Goal: Task Accomplishment & Management: Complete application form

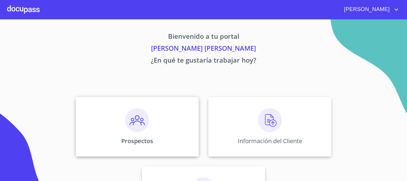
click at [125, 113] on img at bounding box center [137, 120] width 24 height 24
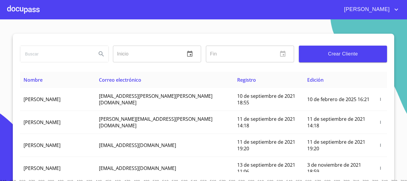
click at [329, 57] on span "Crear Cliente" at bounding box center [343, 54] width 79 height 8
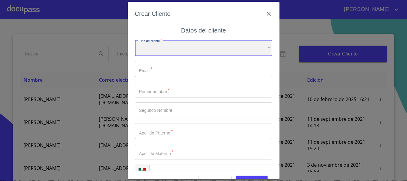
click at [168, 53] on div "​" at bounding box center [203, 48] width 137 height 16
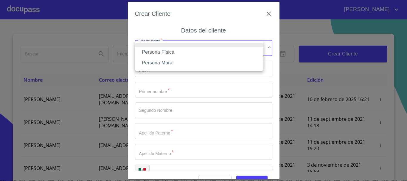
click at [162, 50] on li "Persona Física" at bounding box center [199, 52] width 129 height 11
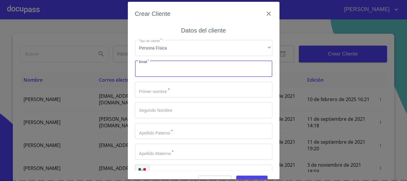
click at [155, 72] on input "Tipo de cliente   *" at bounding box center [203, 69] width 137 height 16
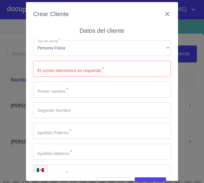
click at [64, 75] on input "Tipo de cliente   *" at bounding box center [101, 69] width 137 height 16
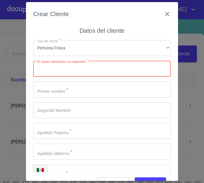
paste input "[EMAIL_ADDRESS][DOMAIN_NAME]"
type input "[EMAIL_ADDRESS][DOMAIN_NAME]"
click at [69, 94] on input "Tipo de cliente   *" at bounding box center [101, 90] width 137 height 16
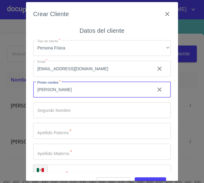
type input "[PERSON_NAME]"
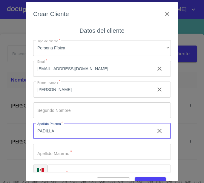
type input "PADILLA"
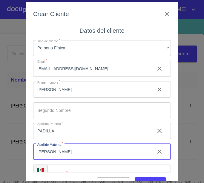
type input "[PERSON_NAME]"
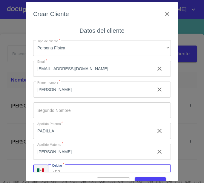
scroll to position [8, 0]
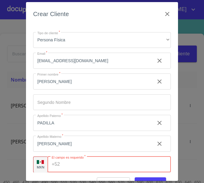
click at [60, 164] on div "+52 ​" at bounding box center [108, 165] width 123 height 16
paste input "[PHONE_NUMBER]"
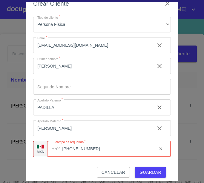
scroll to position [14, 0]
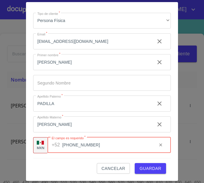
type input "[PHONE_NUMBER]"
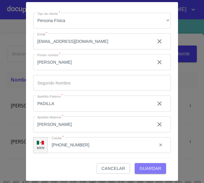
click at [144, 171] on span "Guardar" at bounding box center [150, 168] width 22 height 7
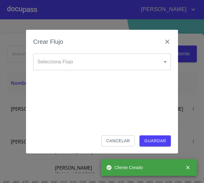
click at [78, 67] on body "[PERSON_NAME] ​ Fin ​ Crear Cliente Nombre Correo electrónico Registro Edición …" at bounding box center [102, 91] width 204 height 183
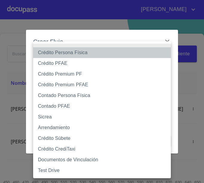
click at [81, 52] on li "Crédito Persona Física" at bounding box center [101, 52] width 137 height 11
type input "6009fb3c7d1714eb8809aa97"
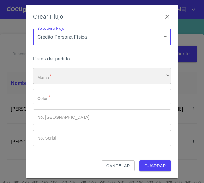
click at [58, 81] on div "​" at bounding box center [101, 76] width 137 height 16
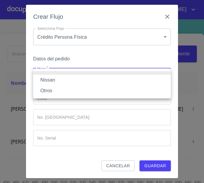
click at [58, 81] on li "Nissan" at bounding box center [101, 80] width 137 height 11
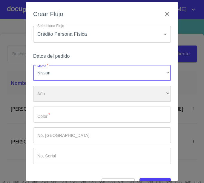
click at [54, 99] on div "​" at bounding box center [101, 94] width 137 height 16
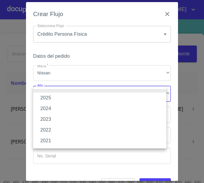
click at [47, 93] on li "2025" at bounding box center [99, 98] width 133 height 11
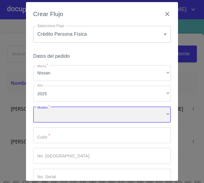
click at [52, 119] on div "​" at bounding box center [101, 115] width 137 height 16
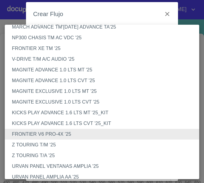
scroll to position [50, 0]
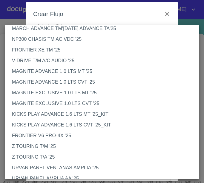
click at [29, 133] on li "FRONTIER V6 PRO-4X '25" at bounding box center [104, 136] width 199 height 11
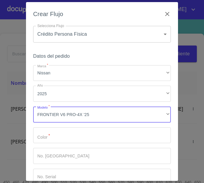
click at [71, 137] on input "Marca   *" at bounding box center [101, 136] width 137 height 16
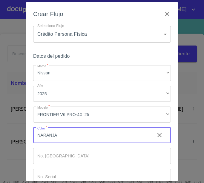
scroll to position [36, 0]
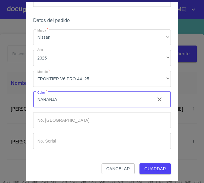
type input "NARANJA"
click at [146, 165] on span "Guardar" at bounding box center [155, 168] width 22 height 7
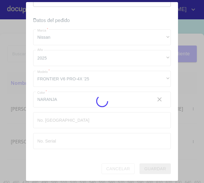
click at [16, 21] on div at bounding box center [102, 101] width 204 height 164
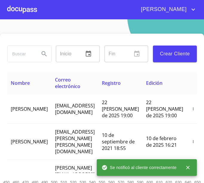
click at [19, 14] on div at bounding box center [22, 9] width 30 height 19
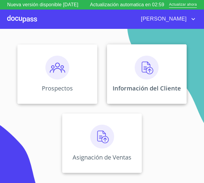
click at [170, 75] on div "Información del Cliente" at bounding box center [147, 74] width 80 height 60
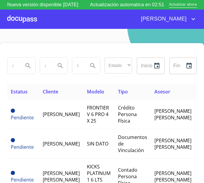
click at [33, 98] on th "Estatus" at bounding box center [23, 92] width 32 height 16
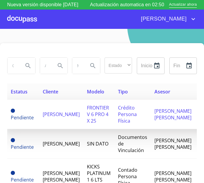
click at [41, 117] on td "[PERSON_NAME]" at bounding box center [61, 115] width 44 height 30
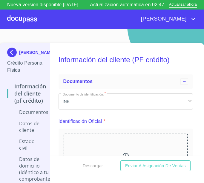
scroll to position [60, 0]
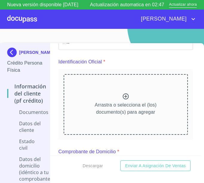
click at [122, 101] on div at bounding box center [125, 97] width 7 height 9
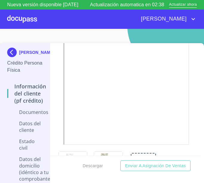
scroll to position [179, 0]
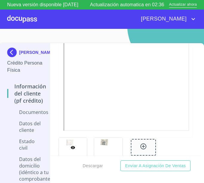
click at [71, 139] on div at bounding box center [73, 148] width 28 height 20
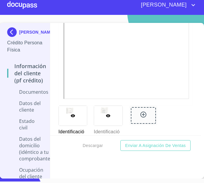
click at [106, 116] on icon at bounding box center [108, 116] width 5 height 5
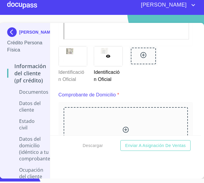
scroll to position [310, 0]
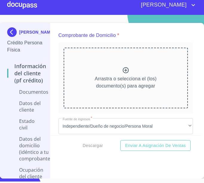
click at [127, 71] on div "Arrastra o selecciona el (los) documento(s) para agregar" at bounding box center [126, 78] width 124 height 61
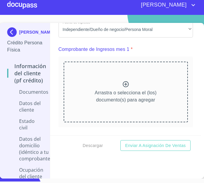
scroll to position [578, 0]
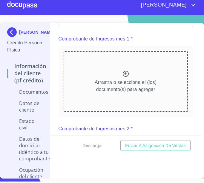
click at [114, 79] on p "Arrastra o selecciona el (los) documento(s) para agregar" at bounding box center [126, 86] width 62 height 14
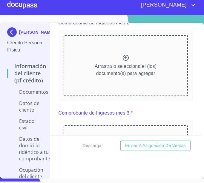
scroll to position [876, 0]
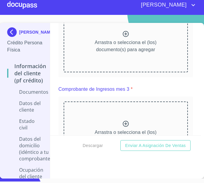
click at [104, 41] on p "Arrastra o selecciona el (los) documento(s) para agregar" at bounding box center [126, 46] width 62 height 14
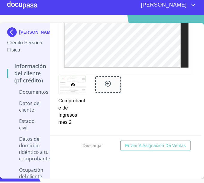
scroll to position [1055, 0]
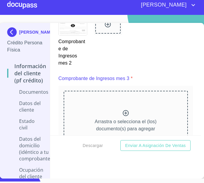
click at [139, 109] on div "Arrastra o selecciona el (los) documento(s) para agregar" at bounding box center [126, 121] width 124 height 61
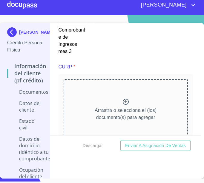
scroll to position [1353, 0]
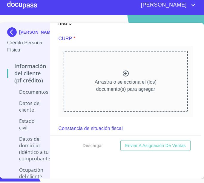
click at [92, 94] on div "Arrastra o selecciona el (los) documento(s) para agregar" at bounding box center [126, 81] width 124 height 61
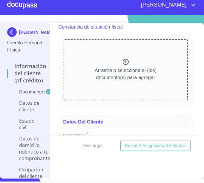
scroll to position [1562, 0]
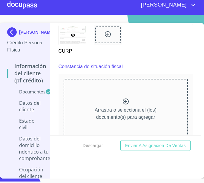
click at [111, 96] on div "Arrastra o selecciona el (los) documento(s) para agregar" at bounding box center [126, 109] width 124 height 61
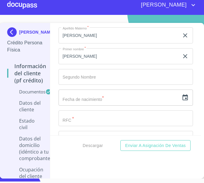
scroll to position [1920, 0]
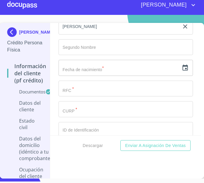
click at [80, 67] on input "text" at bounding box center [118, 68] width 120 height 16
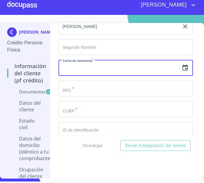
click at [182, 66] on icon "button" at bounding box center [184, 68] width 5 height 6
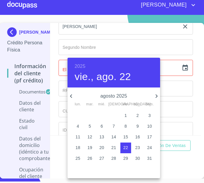
click at [81, 68] on h6 "2025" at bounding box center [80, 66] width 11 height 8
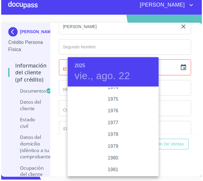
scroll to position [620, 0]
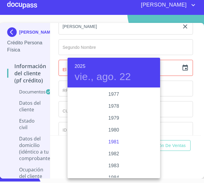
click at [115, 143] on div "1981" at bounding box center [113, 142] width 92 height 12
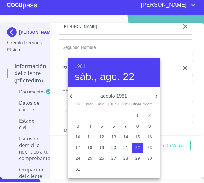
click at [103, 94] on p "agosto 1981" at bounding box center [114, 96] width 78 height 7
drag, startPoint x: 68, startPoint y: 95, endPoint x: 74, endPoint y: 95, distance: 6.6
click at [70, 95] on icon "button" at bounding box center [70, 96] width 7 height 7
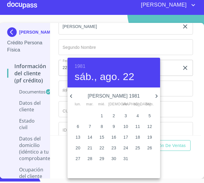
click at [72, 95] on icon "button" at bounding box center [70, 96] width 7 height 7
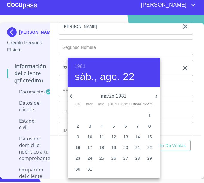
click at [72, 95] on icon "button" at bounding box center [70, 96] width 7 height 7
click at [157, 97] on icon "button" at bounding box center [156, 97] width 2 height 4
click at [80, 158] on span "26" at bounding box center [77, 159] width 11 height 6
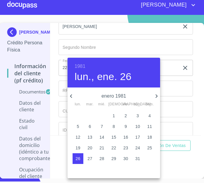
type input "26 de ene. de 1981"
click at [77, 158] on p "26" at bounding box center [77, 159] width 5 height 6
click at [52, 121] on div at bounding box center [102, 91] width 204 height 183
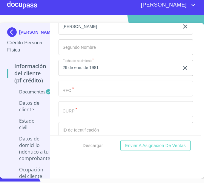
click at [83, 88] on input "Documento de identificación.   *" at bounding box center [125, 89] width 134 height 16
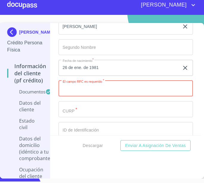
paste input "PACH810126"
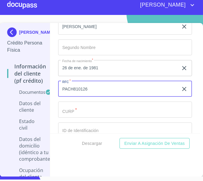
click at [94, 89] on input "PACH810126" at bounding box center [118, 89] width 120 height 16
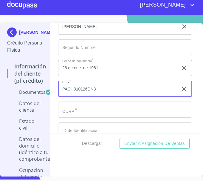
type input "PACH810126DN3"
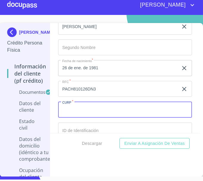
paste input "PACH810126HMNDRP02"
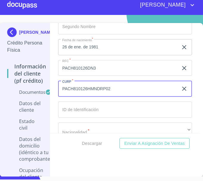
scroll to position [1950, 0]
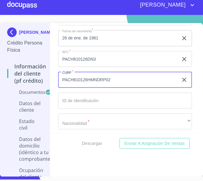
type input "PACH810126HMNDRP02"
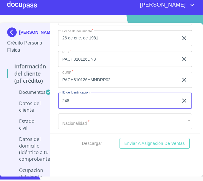
type input "2483"
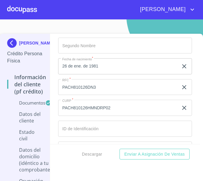
scroll to position [1958, 0]
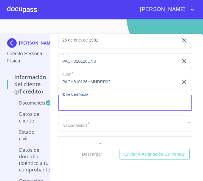
click at [82, 100] on input "Documento de identificación.   *" at bounding box center [125, 103] width 134 height 16
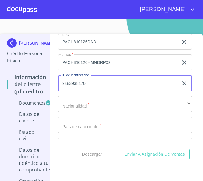
scroll to position [1988, 0]
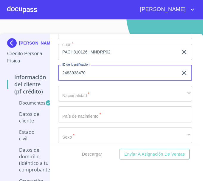
type input "2483938470"
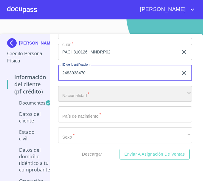
click at [80, 96] on div "​" at bounding box center [125, 94] width 134 height 16
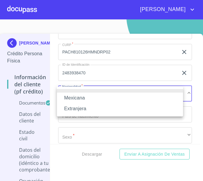
click at [79, 97] on li "Mexicana" at bounding box center [120, 97] width 126 height 11
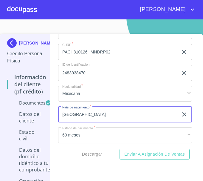
type input "[GEOGRAPHIC_DATA]"
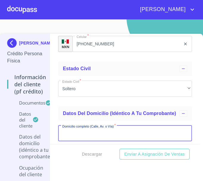
scroll to position [2126, 0]
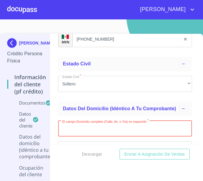
click at [89, 137] on input "Documento de identificación.   *" at bounding box center [125, 128] width 134 height 16
type input "SAN [PERSON_NAME]"
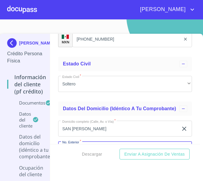
scroll to position [2193, 0]
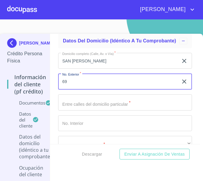
type input "69"
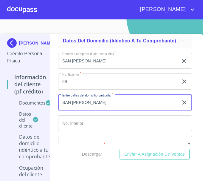
type input "SAN [PERSON_NAME]"
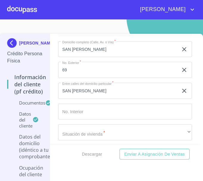
scroll to position [2223, 0]
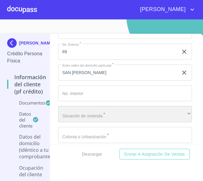
click at [98, 121] on div "​" at bounding box center [125, 114] width 134 height 16
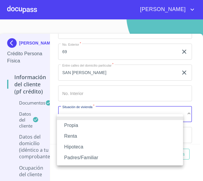
click at [82, 120] on li "Propia" at bounding box center [120, 125] width 126 height 11
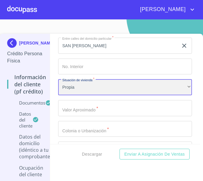
scroll to position [2283, 0]
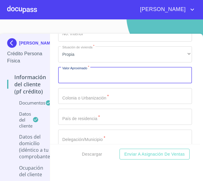
click at [91, 82] on input "Documento de identificación.   *" at bounding box center [125, 75] width 134 height 16
type input "$3,000,000"
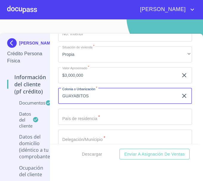
scroll to position [2313, 0]
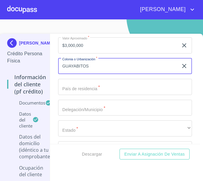
type input "GUAYABITOS"
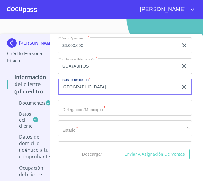
type input "[GEOGRAPHIC_DATA]"
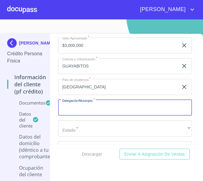
type input "S"
type input "TLAQUEPAQUE"
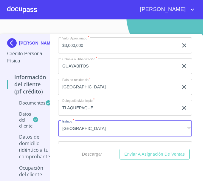
scroll to position [2380, 0]
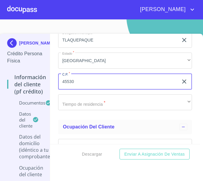
type input "45530"
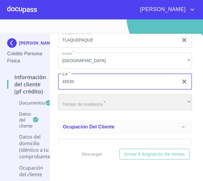
click at [92, 108] on div "​" at bounding box center [125, 102] width 134 height 16
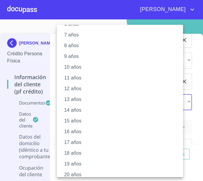
scroll to position [82, 0]
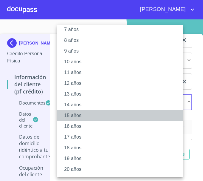
click at [73, 117] on li "15 años" at bounding box center [122, 115] width 131 height 11
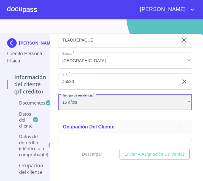
scroll to position [2440, 0]
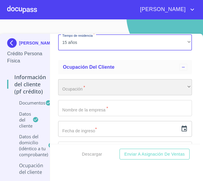
click at [83, 95] on div "​" at bounding box center [125, 87] width 134 height 16
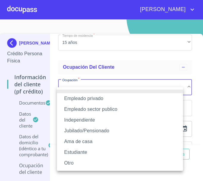
click at [77, 119] on li "Independiente" at bounding box center [120, 120] width 126 height 11
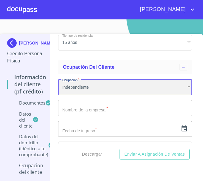
scroll to position [2470, 0]
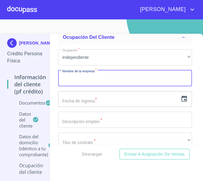
click at [95, 86] on input "Documento de identificación.   *" at bounding box center [125, 78] width 134 height 16
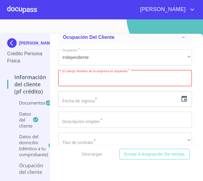
click at [89, 86] on input "Documento de identificación.   *" at bounding box center [125, 78] width 134 height 16
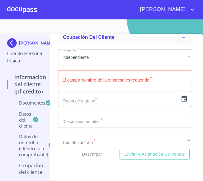
click at [120, 86] on input "Documento de identificación.   *" at bounding box center [125, 78] width 134 height 16
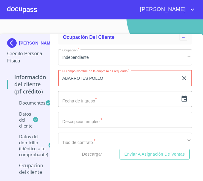
type input "ABARROTES POLLO"
click at [104, 107] on input "text" at bounding box center [118, 99] width 120 height 16
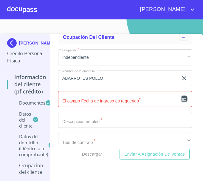
click at [181, 102] on icon "button" at bounding box center [184, 98] width 7 height 7
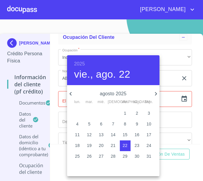
click at [70, 93] on icon "button" at bounding box center [70, 93] width 7 height 7
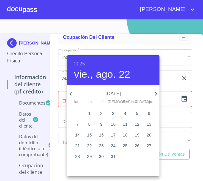
click at [70, 93] on icon "button" at bounding box center [70, 93] width 7 height 7
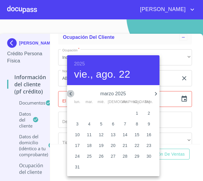
click at [70, 93] on icon "button" at bounding box center [70, 93] width 7 height 7
click at [149, 115] on p "2" at bounding box center [149, 113] width 2 height 6
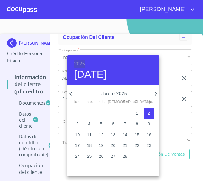
click at [79, 61] on h6 "2025" at bounding box center [79, 64] width 11 height 8
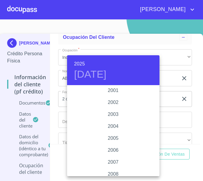
scroll to position [918, 0]
click at [111, 116] on div "2004" at bounding box center [113, 116] width 92 height 12
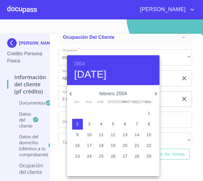
click at [71, 63] on div "2004 lun., [DATE]" at bounding box center [113, 70] width 92 height 30
click at [75, 63] on h6 "2004" at bounding box center [79, 64] width 11 height 8
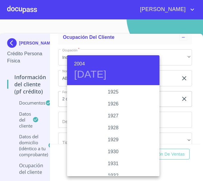
scroll to position [906, 0]
click at [114, 143] on div "2005" at bounding box center [113, 146] width 92 height 12
type input "2 de feb. de 2005"
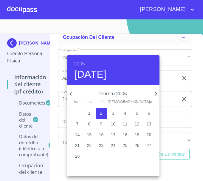
click at [99, 112] on span "2" at bounding box center [101, 113] width 11 height 6
click at [52, 127] on div at bounding box center [101, 90] width 203 height 181
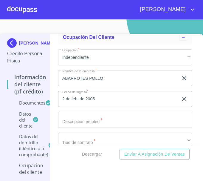
click at [58, 127] on div "2005 mié., [DATE] febrero 2005 lun. mar. mié. jue. vie. sáb. dom. 31 1 2 3 4 5 …" at bounding box center [101, 90] width 203 height 181
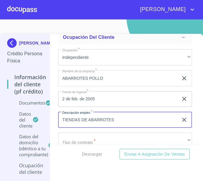
type input "TIENDAS DE ABARROTES"
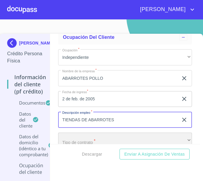
scroll to position [2482, 0]
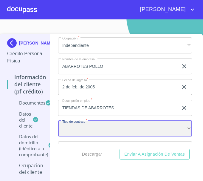
click at [75, 130] on div "​" at bounding box center [125, 128] width 134 height 16
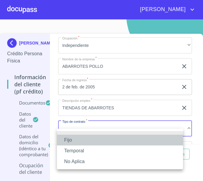
click at [75, 139] on li "Fijo" at bounding box center [120, 139] width 126 height 11
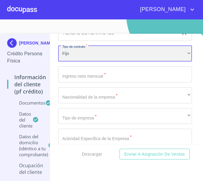
scroll to position [2571, 0]
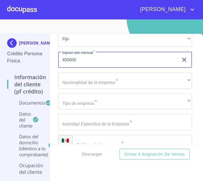
type input "450000"
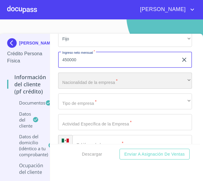
click at [108, 89] on div "​" at bounding box center [125, 80] width 134 height 16
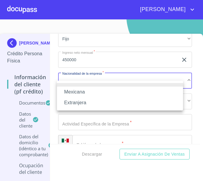
drag, startPoint x: 72, startPoint y: 88, endPoint x: 74, endPoint y: 91, distance: 3.3
click at [72, 88] on li "Mexicana" at bounding box center [120, 91] width 126 height 11
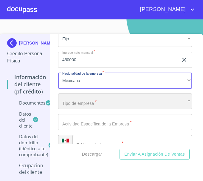
click at [86, 109] on div "​" at bounding box center [125, 101] width 134 height 16
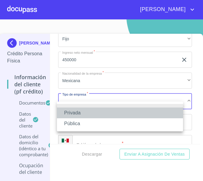
click at [65, 112] on li "Privada" at bounding box center [120, 112] width 126 height 11
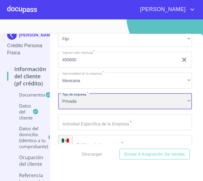
scroll to position [30, 0]
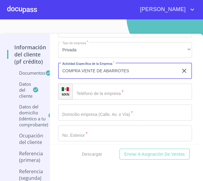
scroll to position [2631, 0]
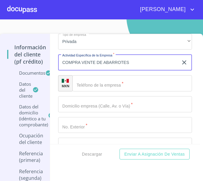
type input "COMPRA VENTE DE ABARROTES"
click at [121, 101] on div "Ocupación   * Independiente ​ Nombre de la empresa   * ABARROTES POLLO ​ Fecha …" at bounding box center [125, 103] width 134 height 441
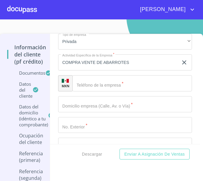
click at [128, 87] on input "Documento de identificación.   *" at bounding box center [132, 83] width 120 height 16
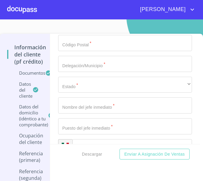
scroll to position [2780, 0]
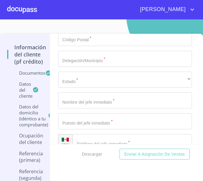
type input "[PHONE_NUMBER]"
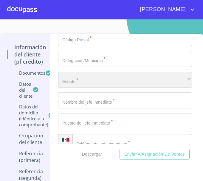
click at [81, 86] on div "​" at bounding box center [125, 80] width 134 height 16
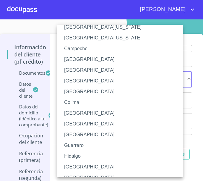
scroll to position [30, 0]
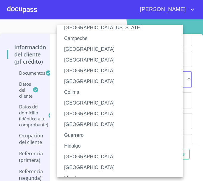
click at [72, 156] on li "[GEOGRAPHIC_DATA]" at bounding box center [122, 156] width 131 height 11
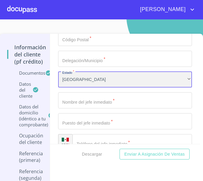
scroll to position [2810, 0]
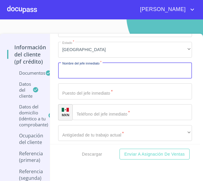
click at [86, 78] on input "Documento de identificación.   *" at bounding box center [125, 70] width 134 height 16
type input "[PERSON_NAME]"
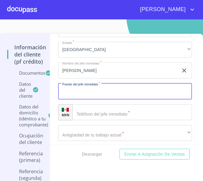
click at [120, 148] on button "Enviar a Asignación de Ventas" at bounding box center [155, 153] width 70 height 11
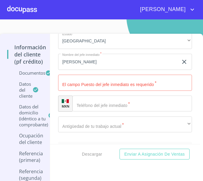
scroll to position [2820, 0]
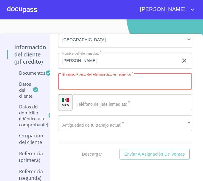
click at [84, 89] on input "Documento de identificación.   *" at bounding box center [125, 81] width 134 height 16
type input "PROPIETARIO"
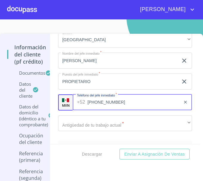
scroll to position [2879, 0]
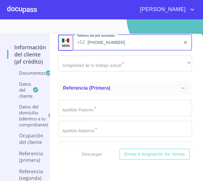
type input "[PHONE_NUMBER]"
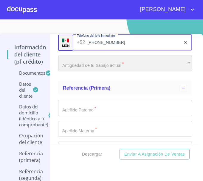
click at [109, 71] on div "​" at bounding box center [125, 63] width 134 height 16
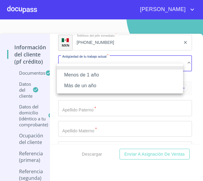
click at [93, 88] on li "Más de un año" at bounding box center [120, 85] width 126 height 11
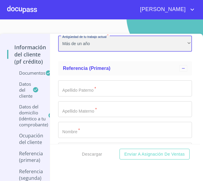
scroll to position [2909, 0]
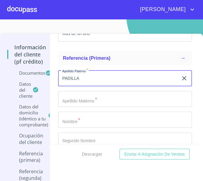
type input "PADILLA"
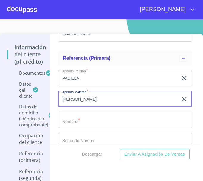
type input "[PERSON_NAME]"
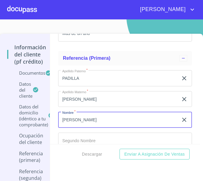
type input "[PERSON_NAME]"
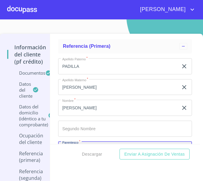
scroll to position [2989, 0]
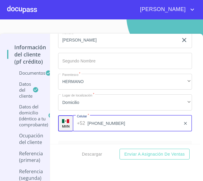
type input "[PHONE_NUMBER]"
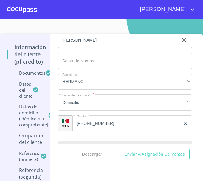
scroll to position [3055, 0]
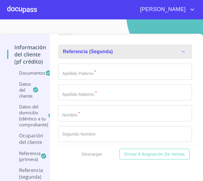
click at [94, 89] on div "Apellido Paterno   * ​ Apellido Materno   * ​ Nombre   * ​ Segundo Nombre ​ Par…" at bounding box center [125, 134] width 134 height 150
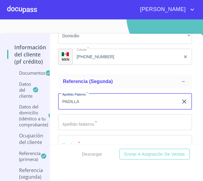
type input "PADILLA"
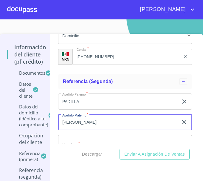
type input "[PERSON_NAME]"
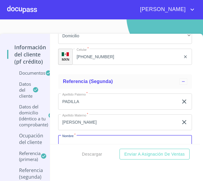
scroll to position [3070, 0]
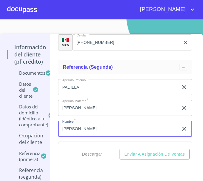
type input "[PERSON_NAME]"
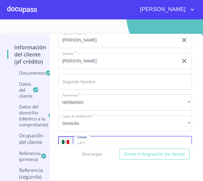
scroll to position [3153, 0]
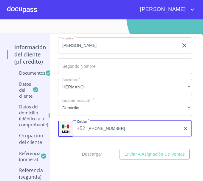
type input "[PHONE_NUMBER]"
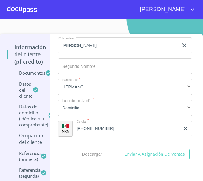
scroll to position [3224, 0]
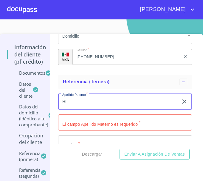
type input "H"
type input "PADILLA"
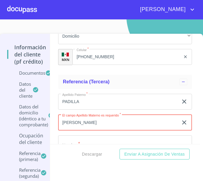
type input "[PERSON_NAME]"
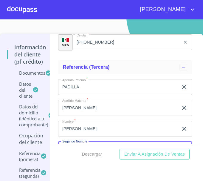
scroll to position [3307, 0]
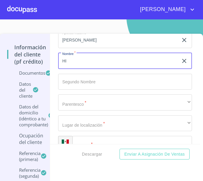
type input "H"
type input "[PERSON_NAME]"
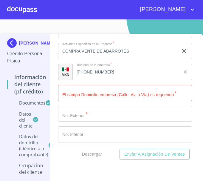
scroll to position [2652, 0]
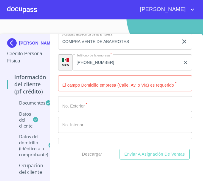
type input "[PHONE_NUMBER]"
click at [122, 90] on input "Documento de identificación.   *" at bounding box center [125, 83] width 134 height 16
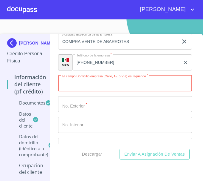
click at [191, 87] on div "Información del cliente (PF crédito) Documentos Documento de identificación.   …" at bounding box center [125, 89] width 150 height 110
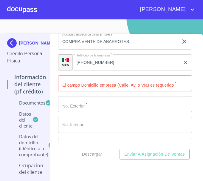
click at [118, 91] on input "Documento de identificación.   *" at bounding box center [125, 83] width 134 height 16
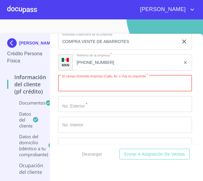
click at [102, 91] on input "Documento de identificación.   *" at bounding box center [125, 83] width 134 height 16
click at [101, 91] on input "Documento de identificación.   *" at bounding box center [125, 83] width 134 height 16
click at [188, 72] on div "Información del cliente (PF crédito) Documentos Documento de identificación.   …" at bounding box center [125, 89] width 150 height 110
click at [134, 91] on input "Documento de identificación.   *" at bounding box center [125, 83] width 134 height 16
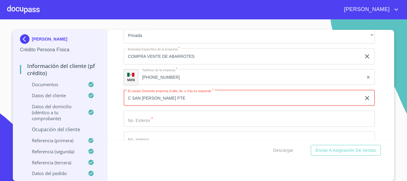
type input "C SAN [PERSON_NAME] PTE"
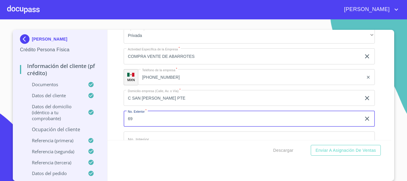
type input "69"
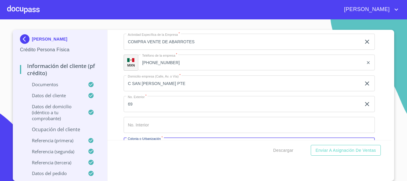
scroll to position [2734, 0]
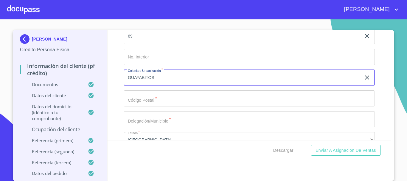
type input "GUAYABITOS"
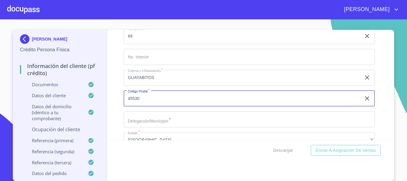
type input "45530"
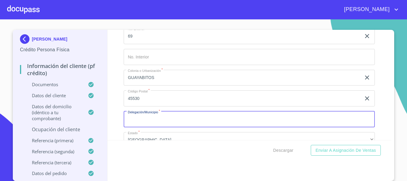
click at [203, 145] on button "Enviar a Asignación de Ventas" at bounding box center [346, 150] width 70 height 11
type input "S"
type input "T"
type input "SAN [PERSON_NAME] TLAQUEPAQUE"
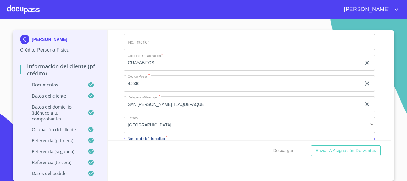
scroll to position [2817, 0]
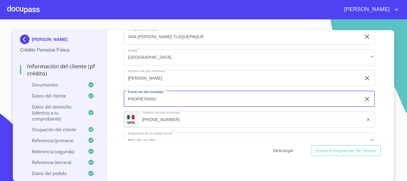
click at [203, 151] on span "Descargar" at bounding box center [283, 150] width 20 height 7
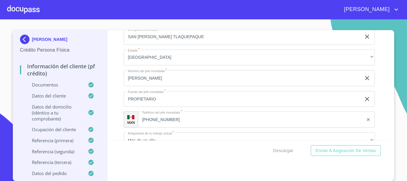
click at [203, 10] on div "[PERSON_NAME]" at bounding box center [220, 10] width 361 height 10
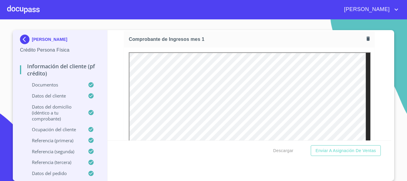
scroll to position [611, 0]
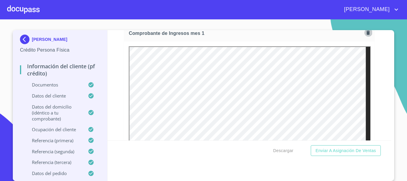
click at [203, 35] on icon "button" at bounding box center [369, 33] width 6 height 6
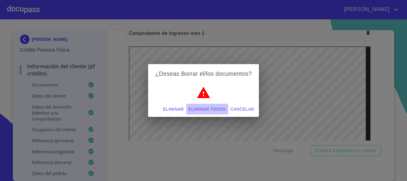
click at [203, 108] on span "Eliminar todos" at bounding box center [207, 109] width 37 height 7
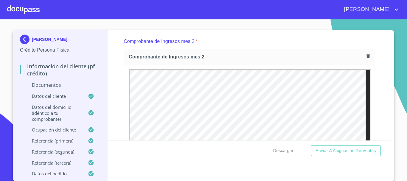
scroll to position [700, 0]
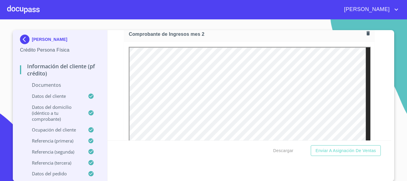
click at [203, 35] on icon "button" at bounding box center [368, 33] width 3 height 4
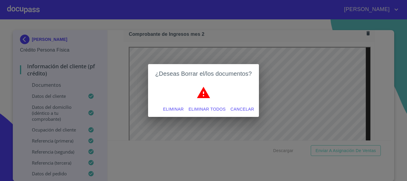
click at [183, 102] on div "Eliminar Eliminar todos Cancelar" at bounding box center [203, 109] width 111 height 16
click at [181, 108] on span "Eliminar" at bounding box center [173, 109] width 21 height 7
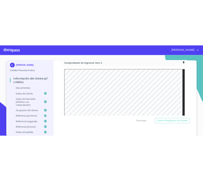
scroll to position [790, 0]
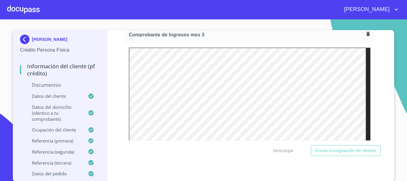
click at [203, 39] on div "Comprobante de Ingresos mes 3" at bounding box center [249, 35] width 251 height 16
click at [203, 37] on icon "button" at bounding box center [369, 34] width 6 height 6
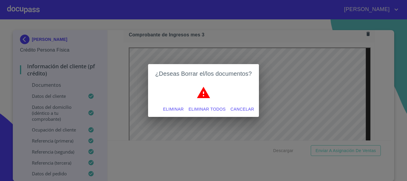
click at [176, 108] on span "Eliminar" at bounding box center [173, 109] width 21 height 7
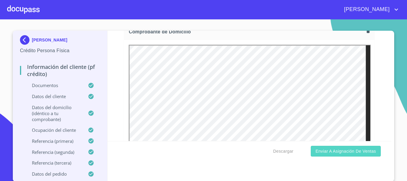
scroll to position [4, 0]
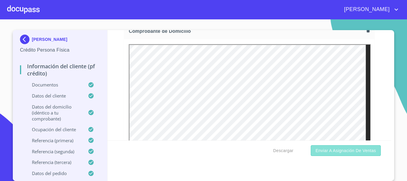
click at [203, 150] on span "Enviar a Asignación de Ventas" at bounding box center [346, 150] width 61 height 7
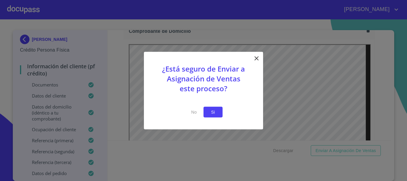
click at [203, 113] on span "Si" at bounding box center [213, 111] width 10 height 7
